Goal: Transaction & Acquisition: Download file/media

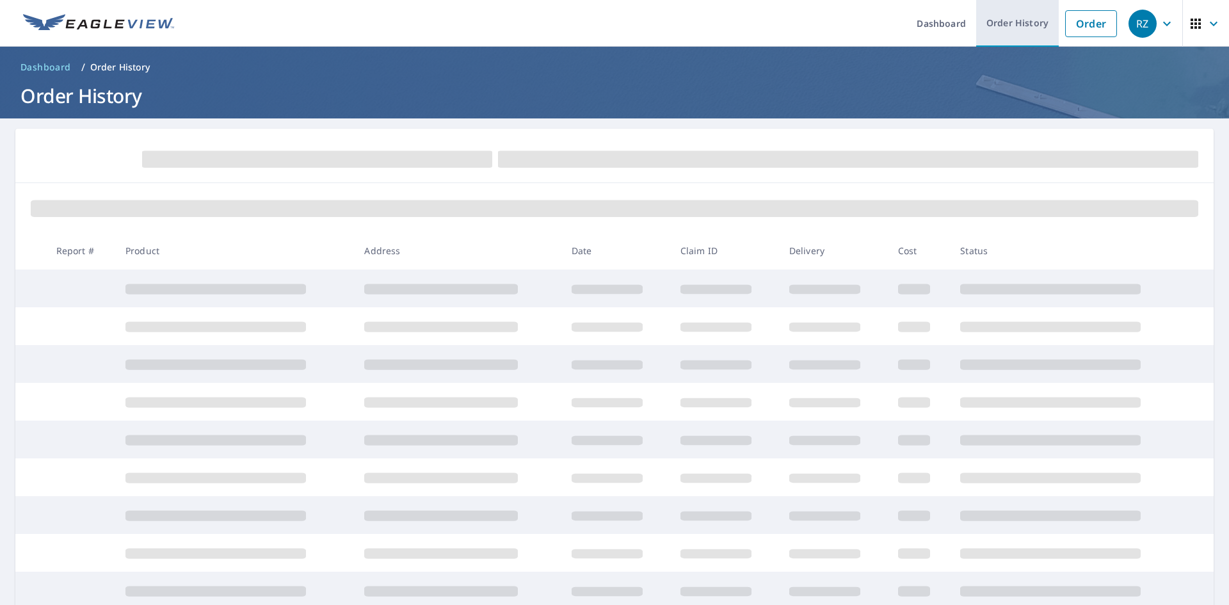
click at [1022, 22] on link "Order History" at bounding box center [1017, 23] width 83 height 47
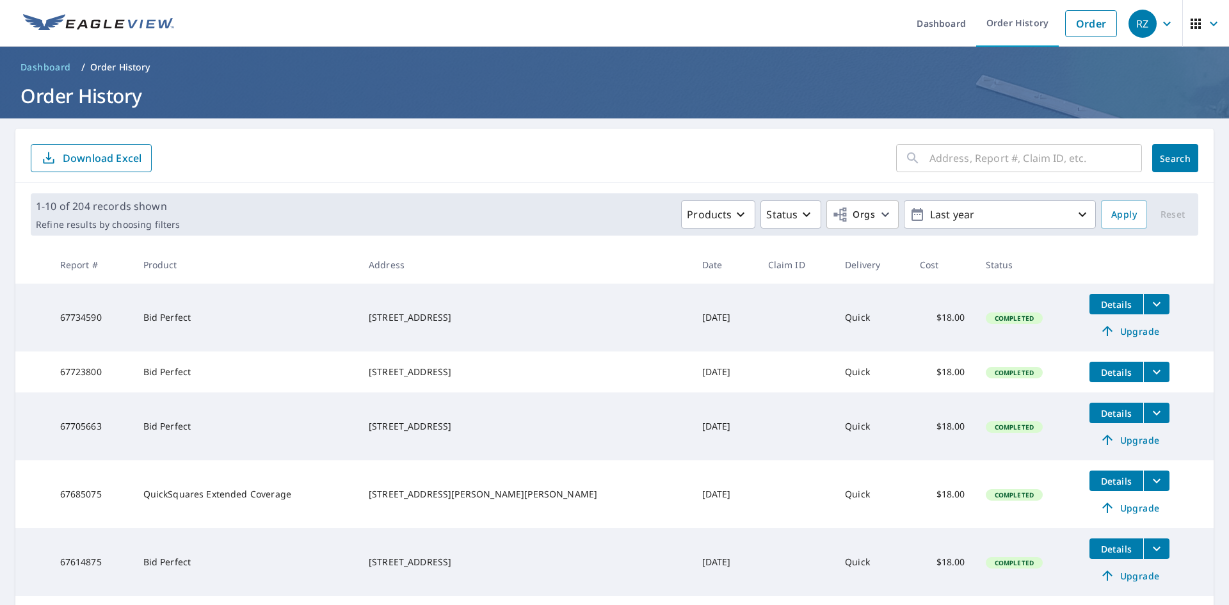
click at [907, 157] on icon at bounding box center [912, 157] width 11 height 11
click at [958, 157] on input "text" at bounding box center [1036, 158] width 213 height 36
type input "171"
click at [1175, 158] on span "Search" at bounding box center [1176, 158] width 26 height 12
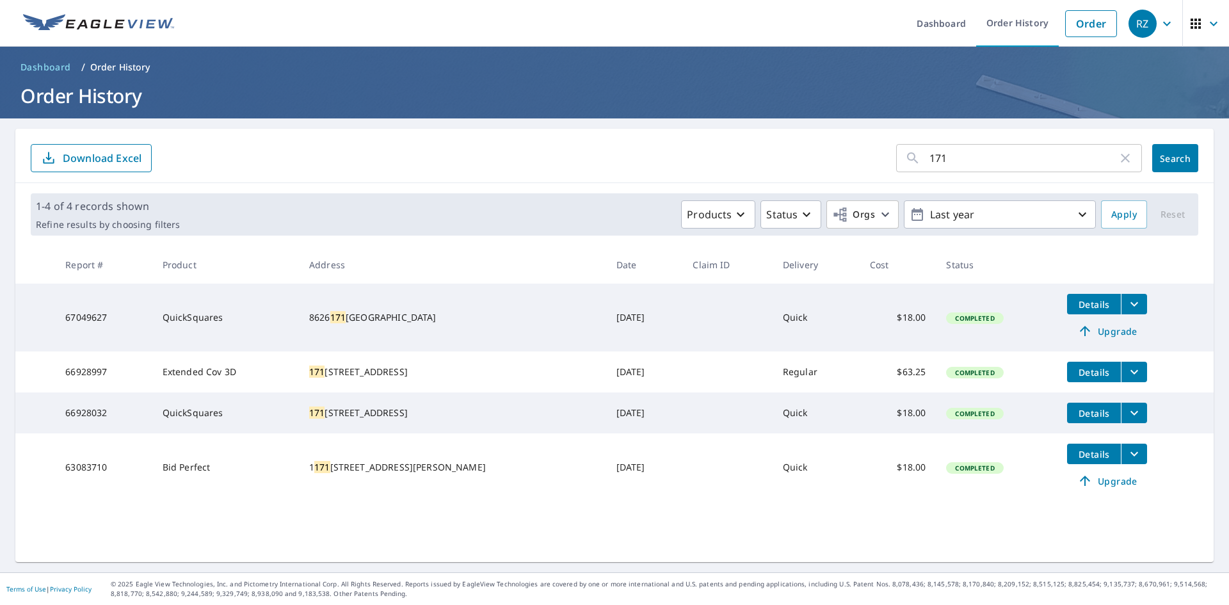
click at [1127, 306] on icon "filesDropdownBtn-67049627" at bounding box center [1134, 303] width 15 height 15
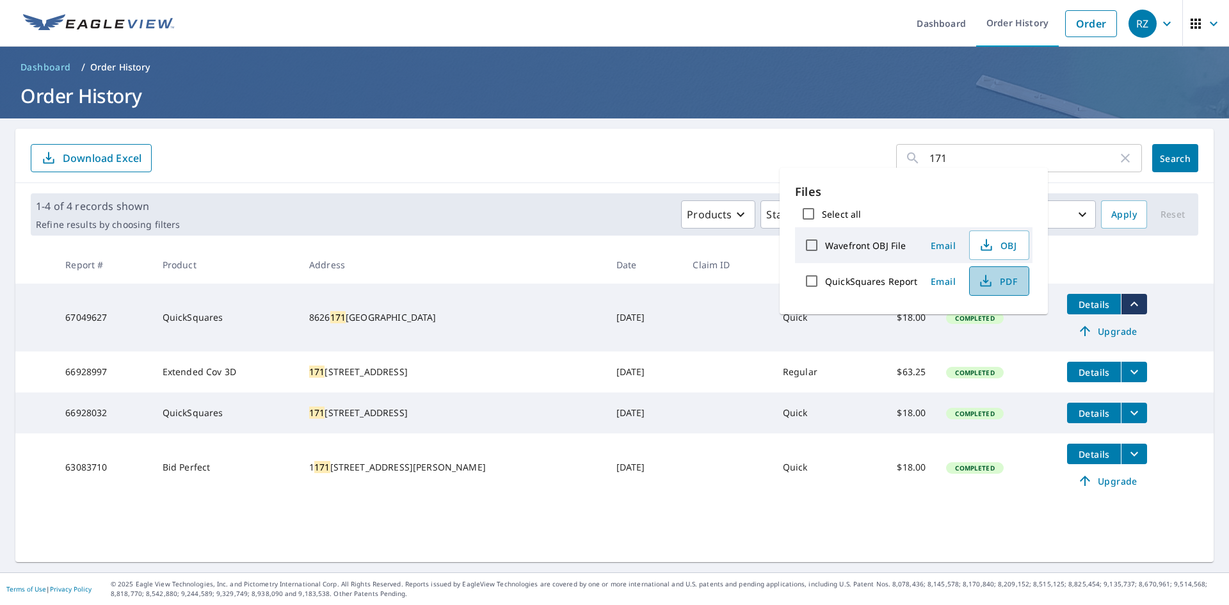
click at [1003, 287] on span "PDF" at bounding box center [998, 280] width 41 height 15
